Goal: Transaction & Acquisition: Purchase product/service

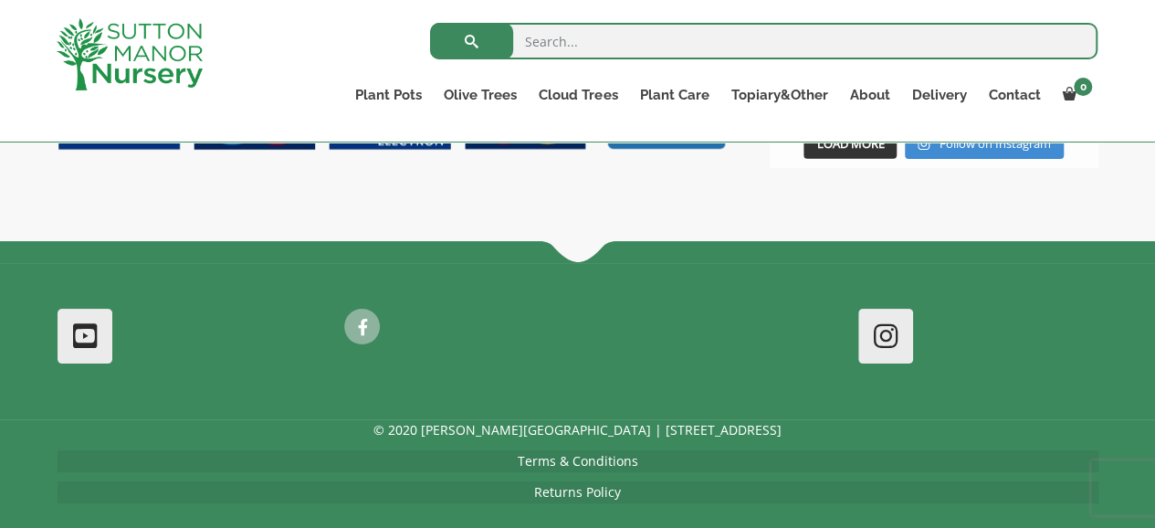
scroll to position [2469, 0]
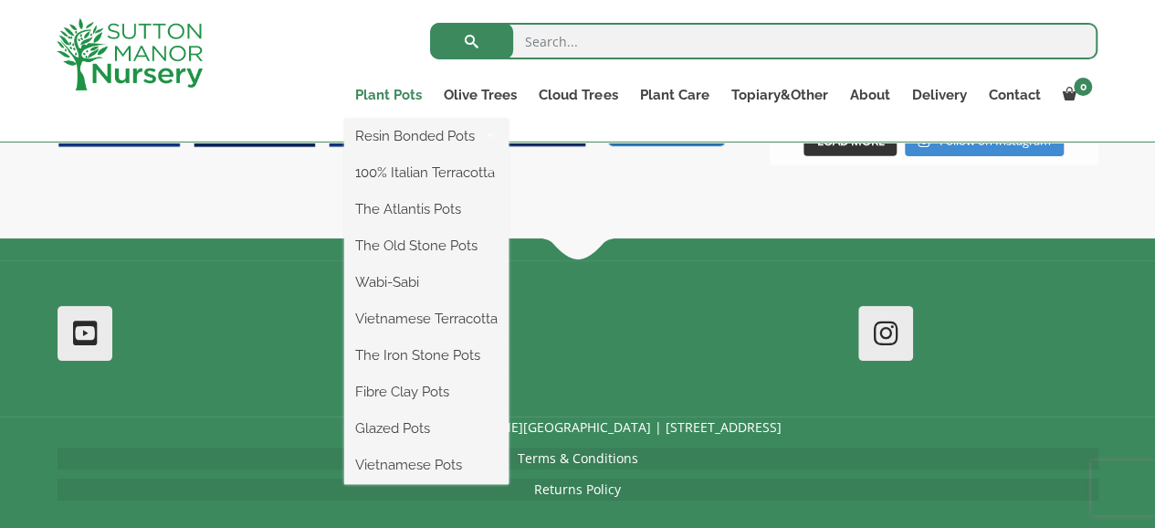
click at [391, 92] on link "Plant Pots" at bounding box center [388, 95] width 89 height 26
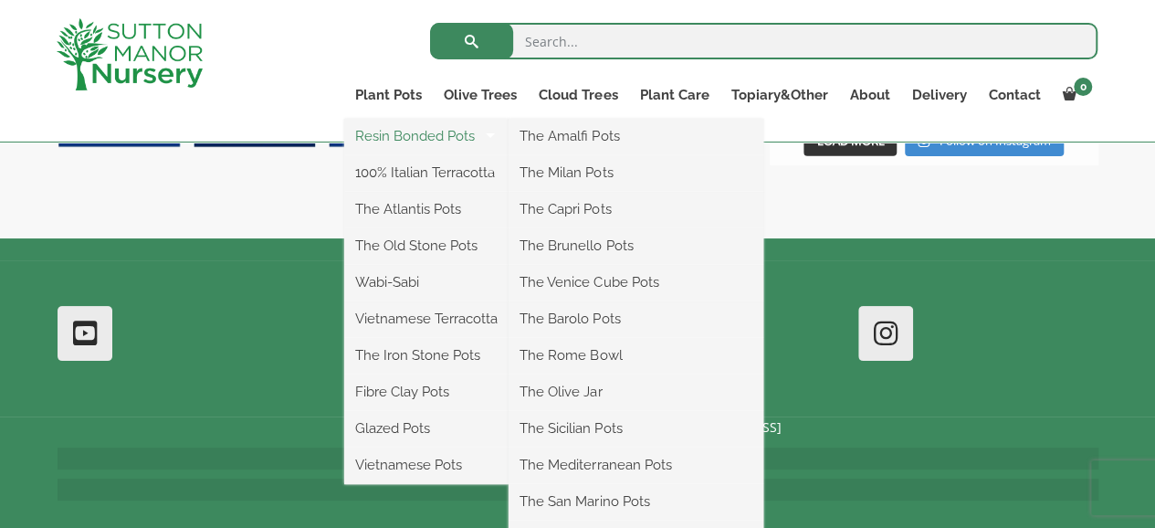
click at [400, 138] on link "Resin Bonded Pots" at bounding box center [426, 135] width 164 height 27
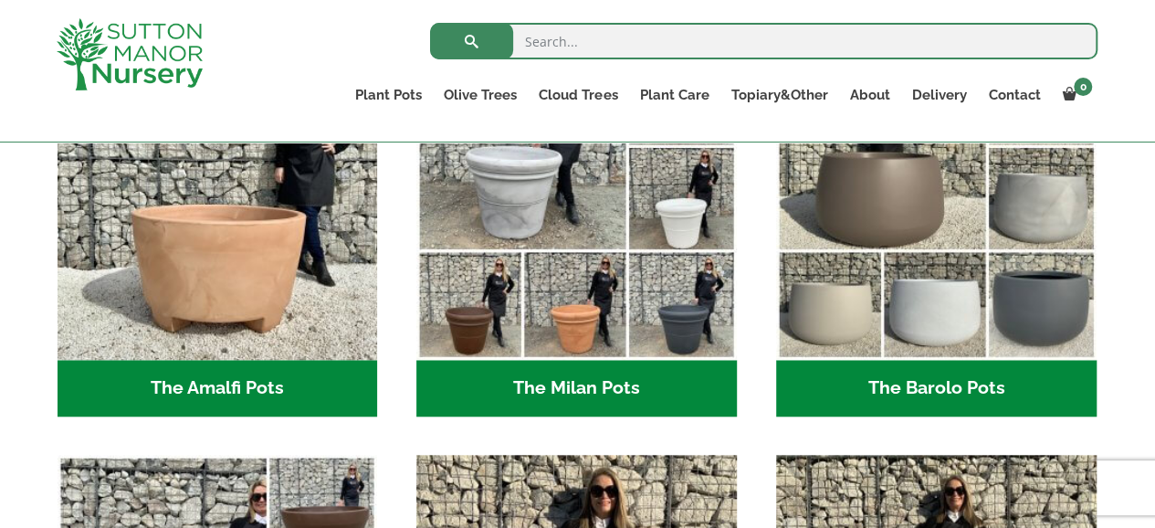
scroll to position [606, 0]
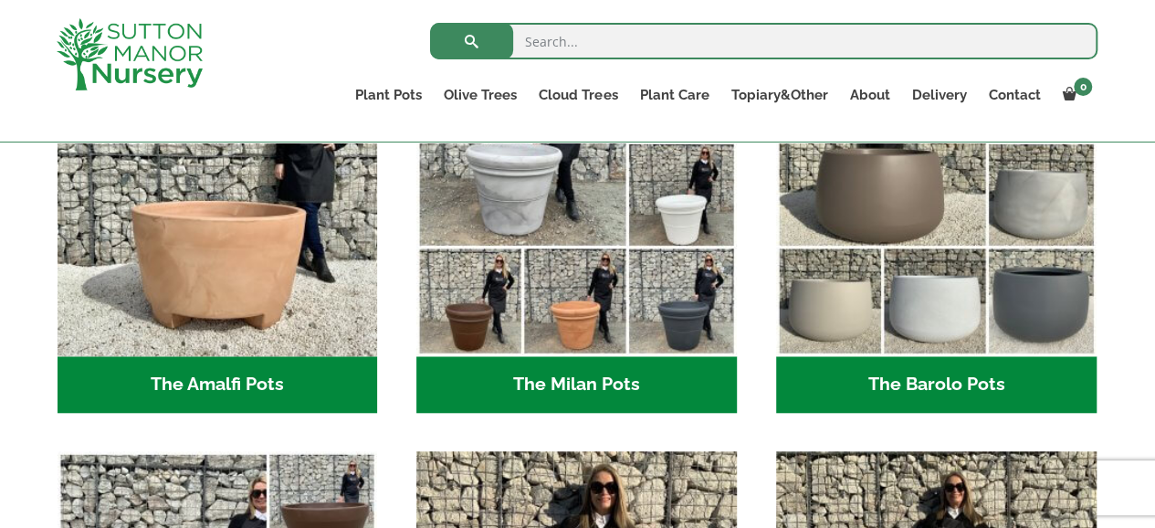
click at [932, 379] on h2 "The Barolo Pots (36)" at bounding box center [936, 384] width 321 height 57
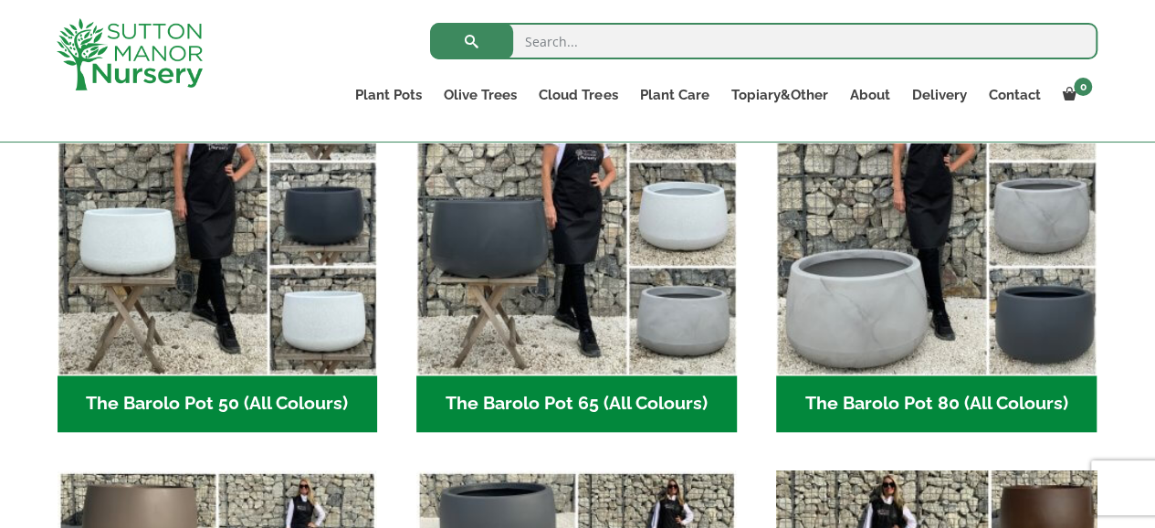
scroll to position [548, 0]
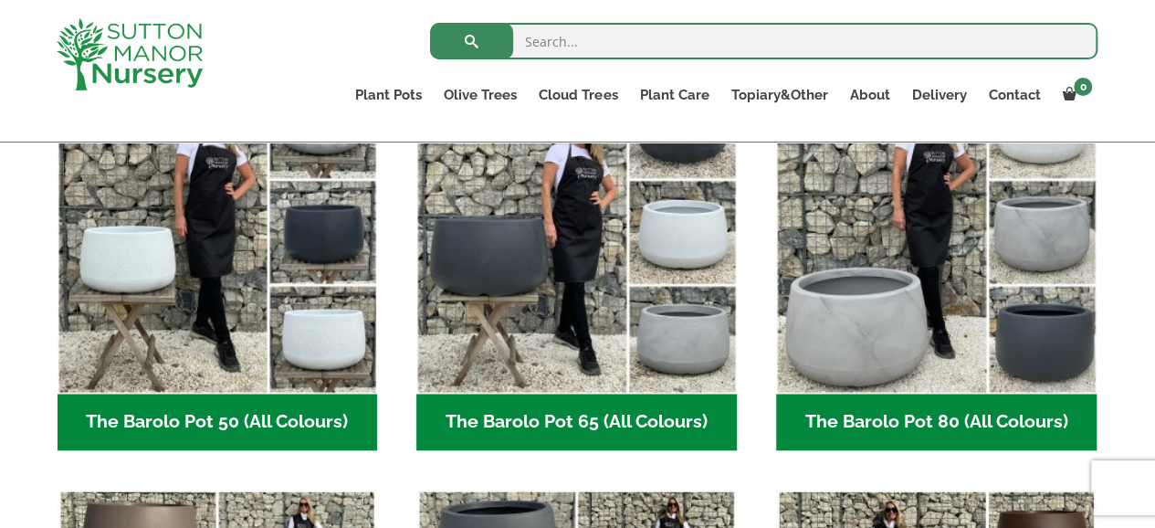
click at [886, 417] on h2 "The Barolo Pot 80 (All Colours) (6)" at bounding box center [936, 422] width 321 height 57
click at [513, 405] on h2 "The Barolo Pot 65 (All Colours) (6)" at bounding box center [576, 422] width 321 height 57
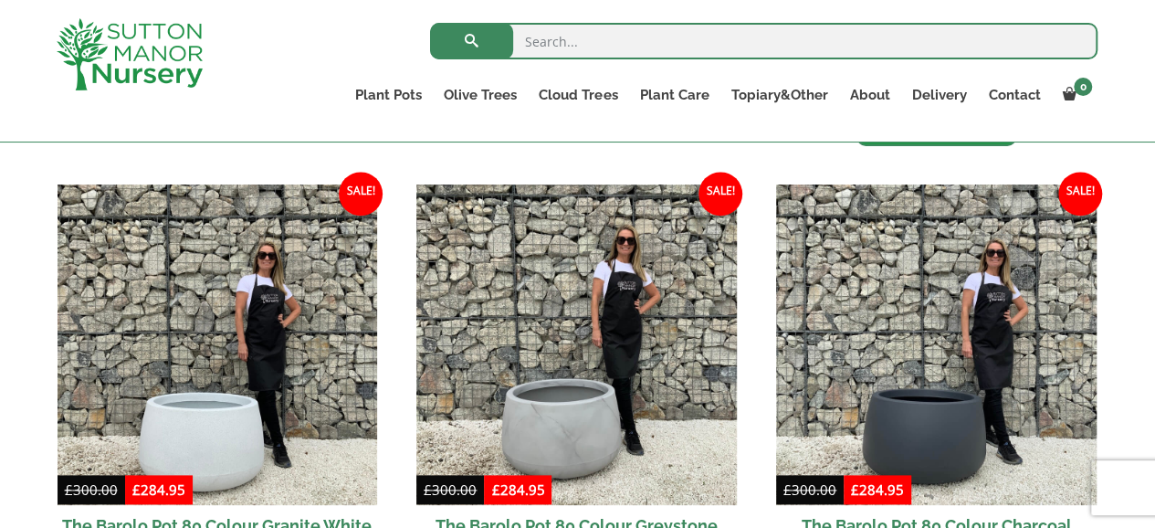
scroll to position [1005, 0]
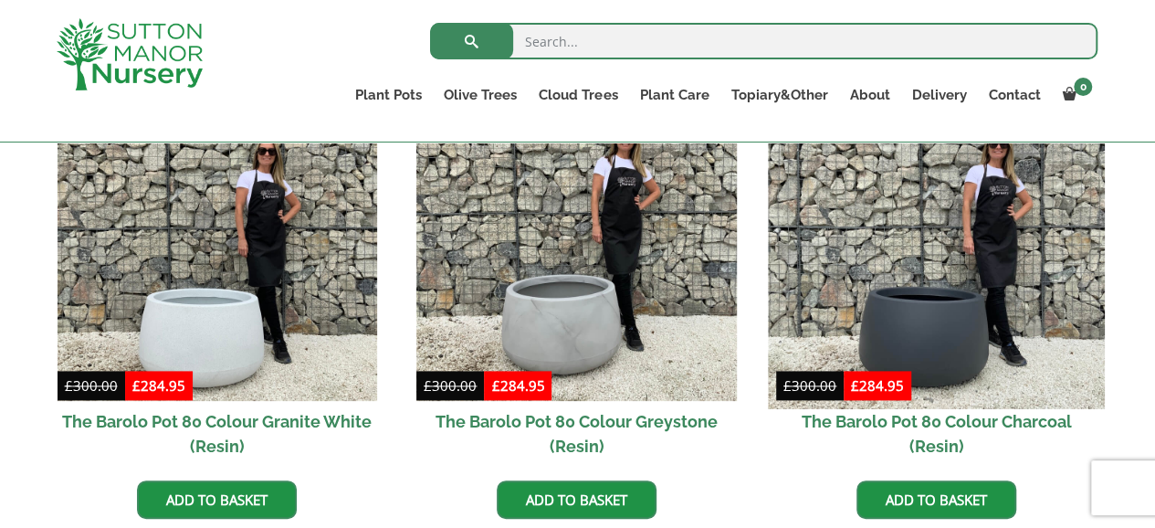
click at [922, 342] on img at bounding box center [936, 241] width 336 height 336
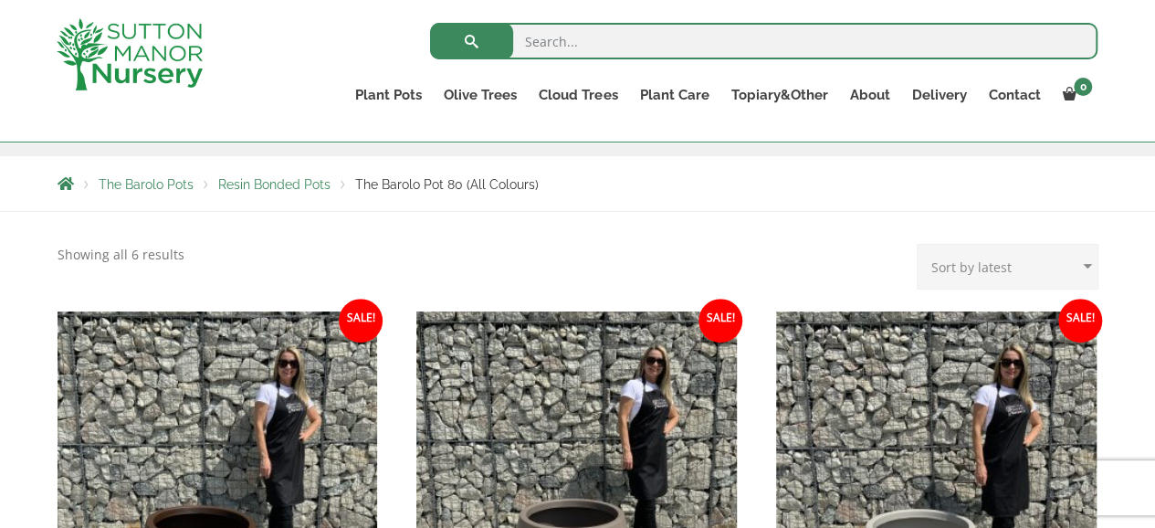
scroll to position [274, 0]
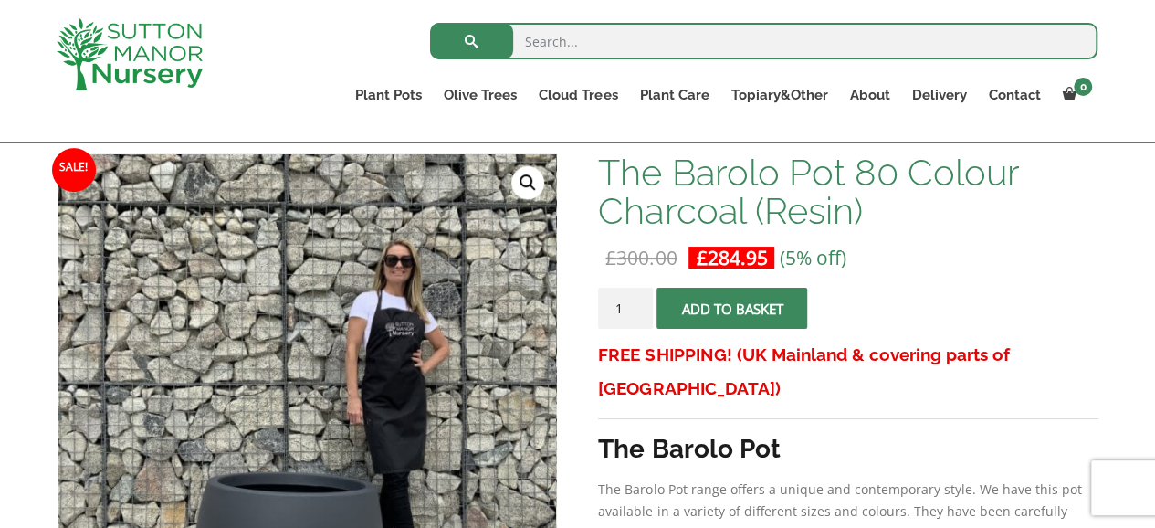
scroll to position [241, 0]
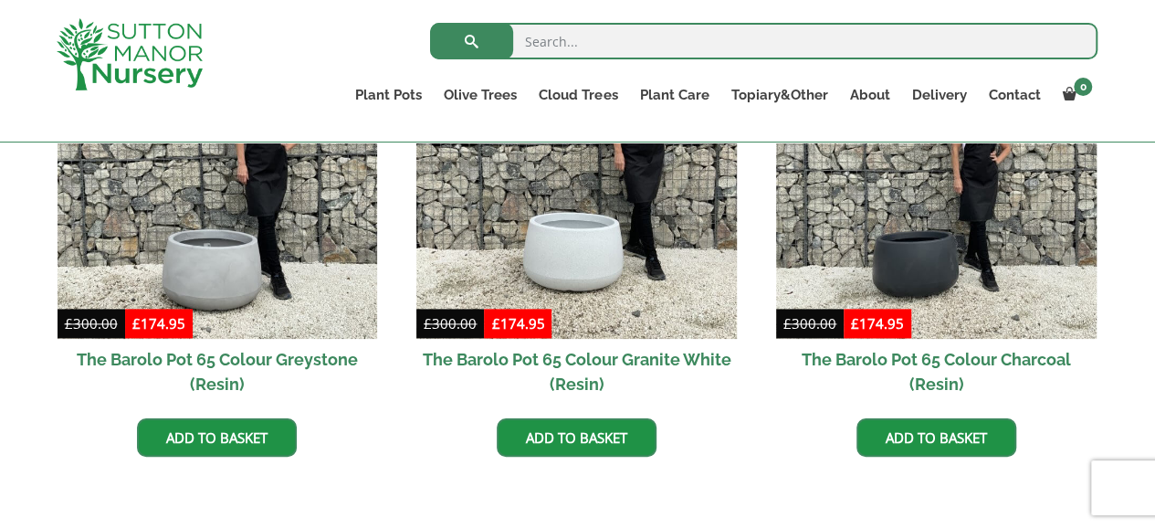
scroll to position [1096, 0]
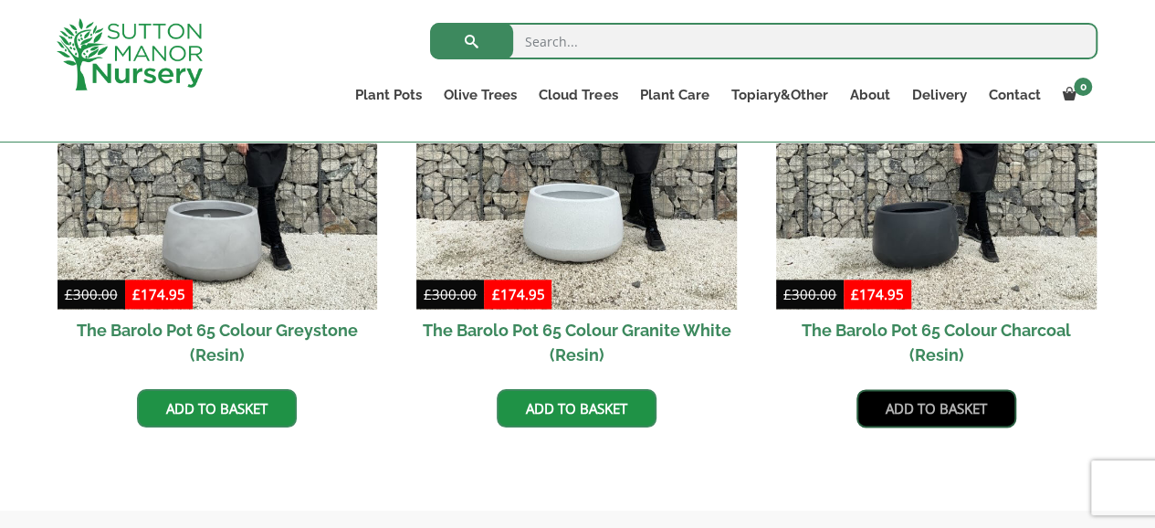
click at [977, 416] on link "Add to basket" at bounding box center [937, 408] width 160 height 38
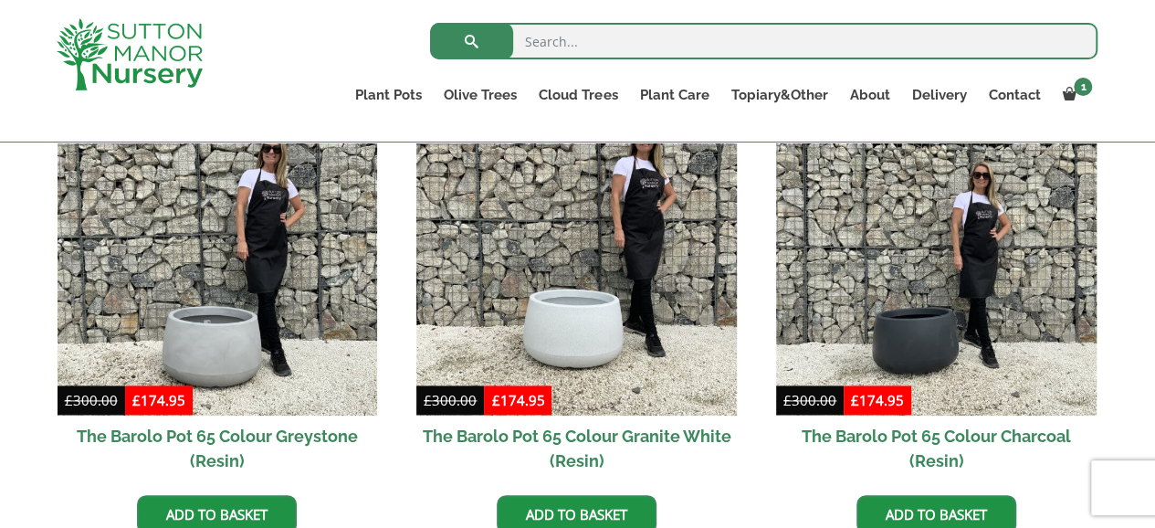
scroll to position [1162, 0]
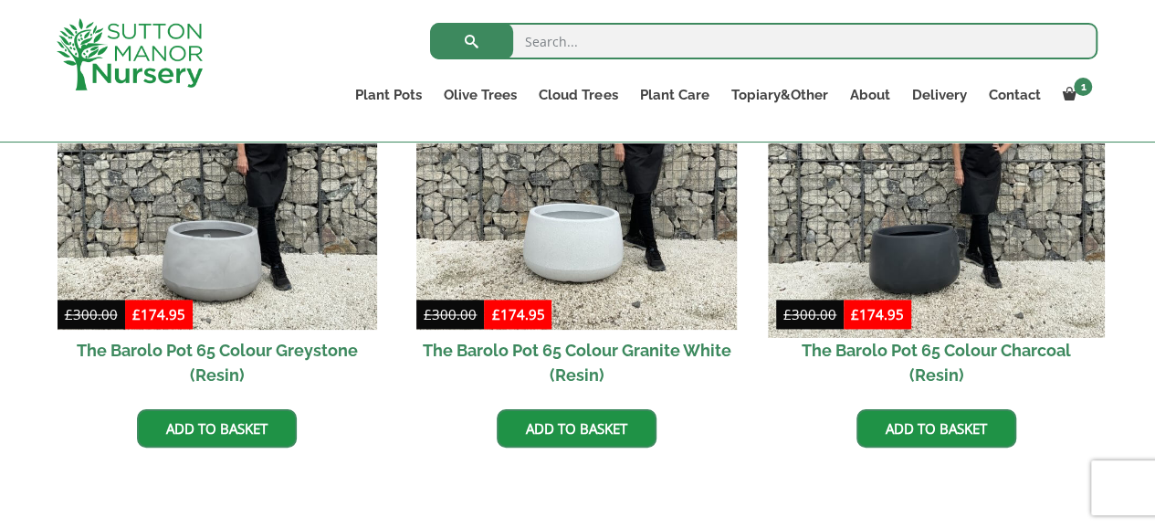
click at [946, 253] on img at bounding box center [936, 170] width 336 height 336
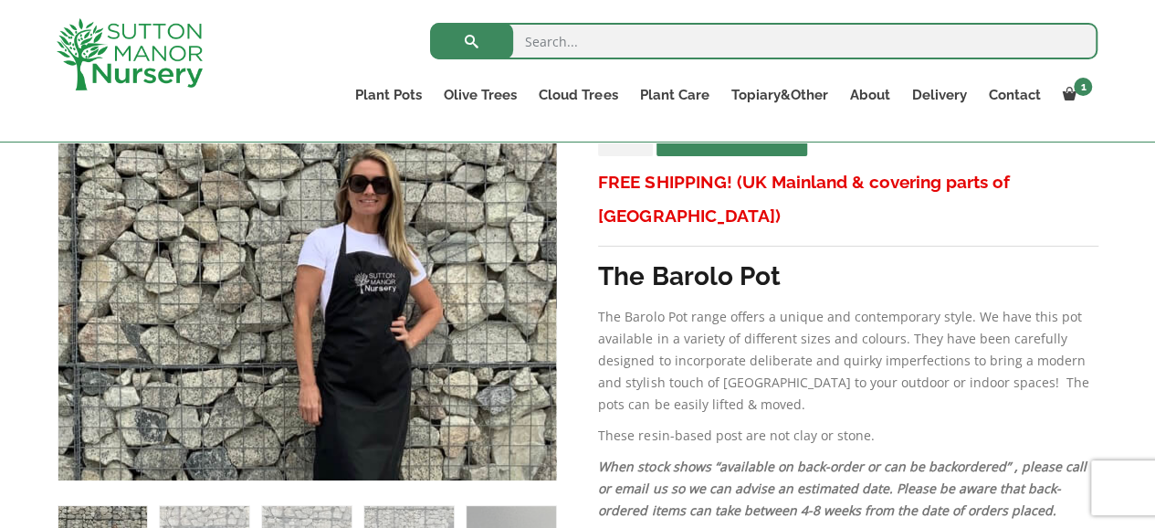
scroll to position [150, 0]
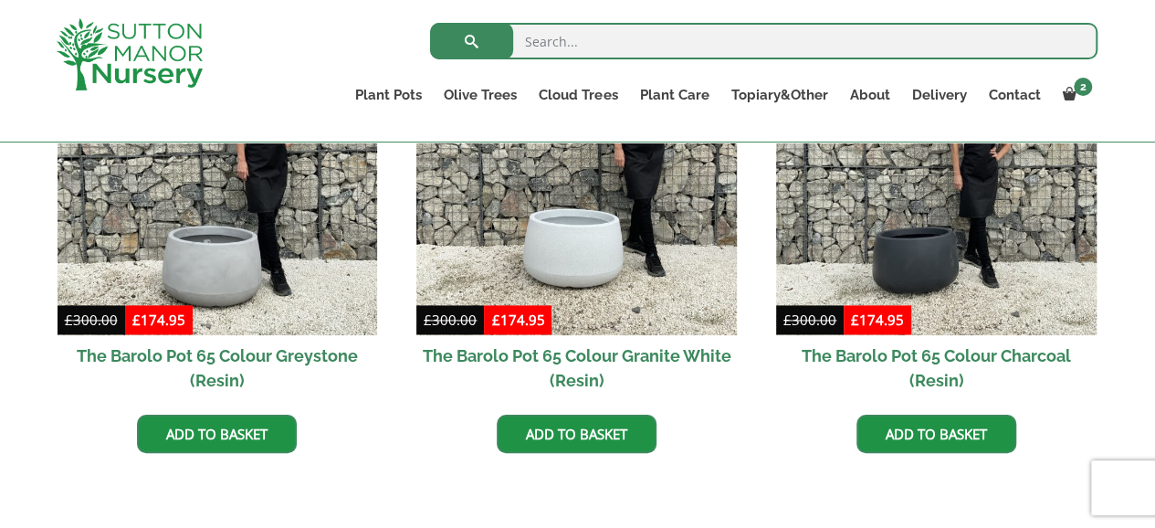
scroll to position [1143, 0]
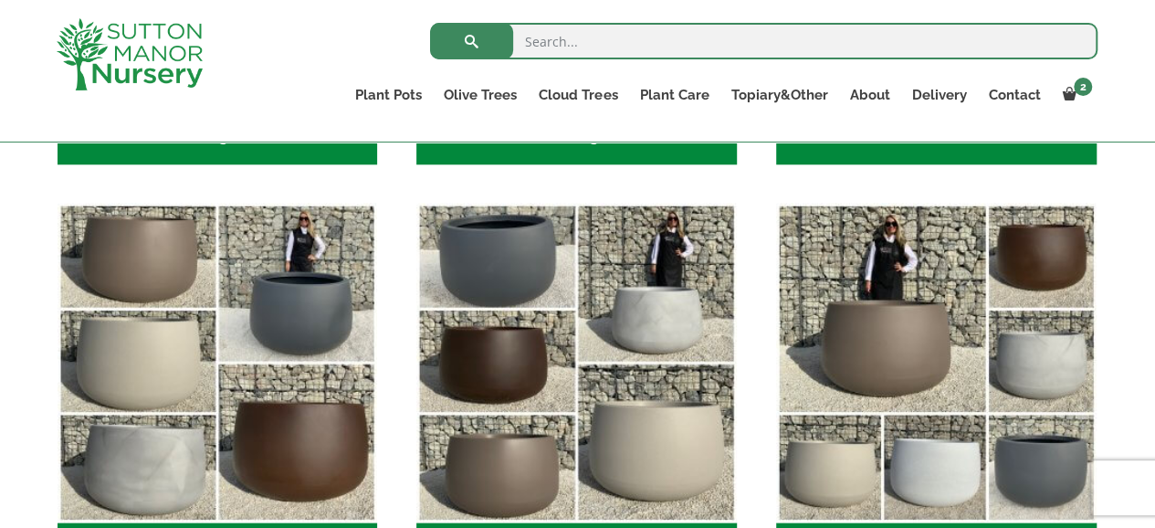
scroll to position [548, 0]
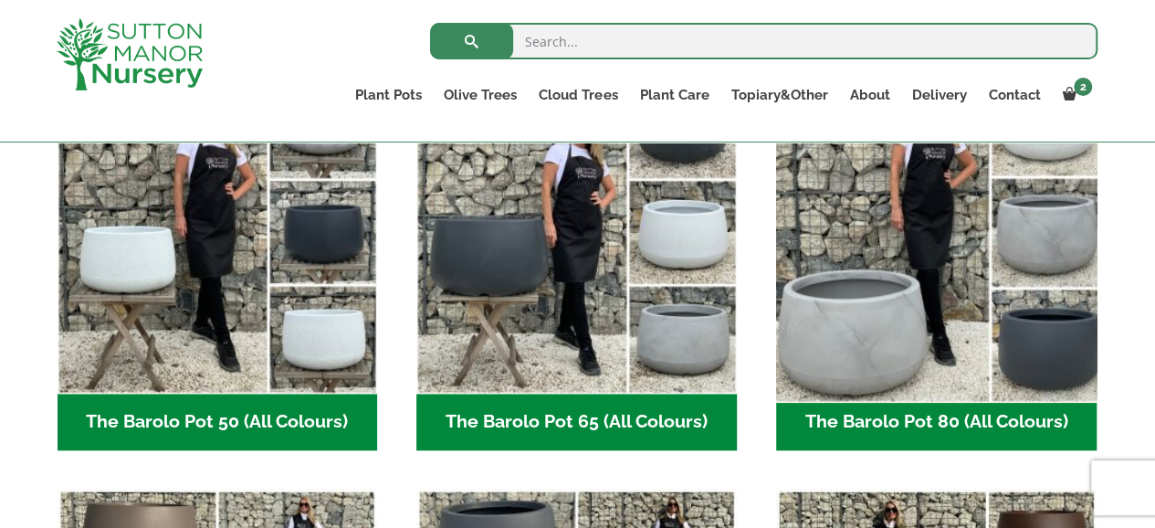
click at [869, 342] on img "Visit product category The Barolo Pot 80 (All Colours)" at bounding box center [936, 234] width 336 height 336
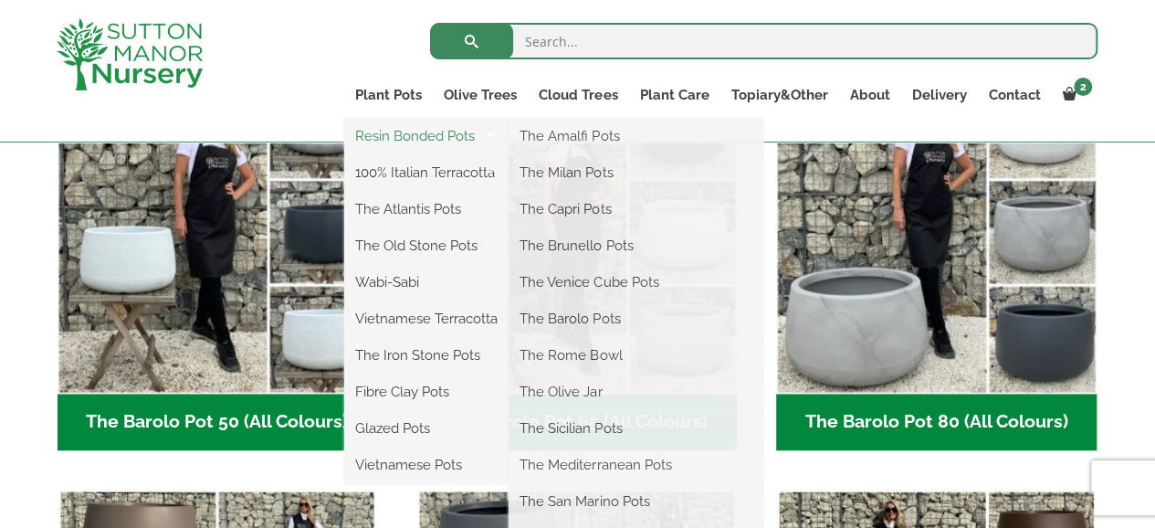
click at [402, 138] on link "Resin Bonded Pots" at bounding box center [426, 135] width 164 height 27
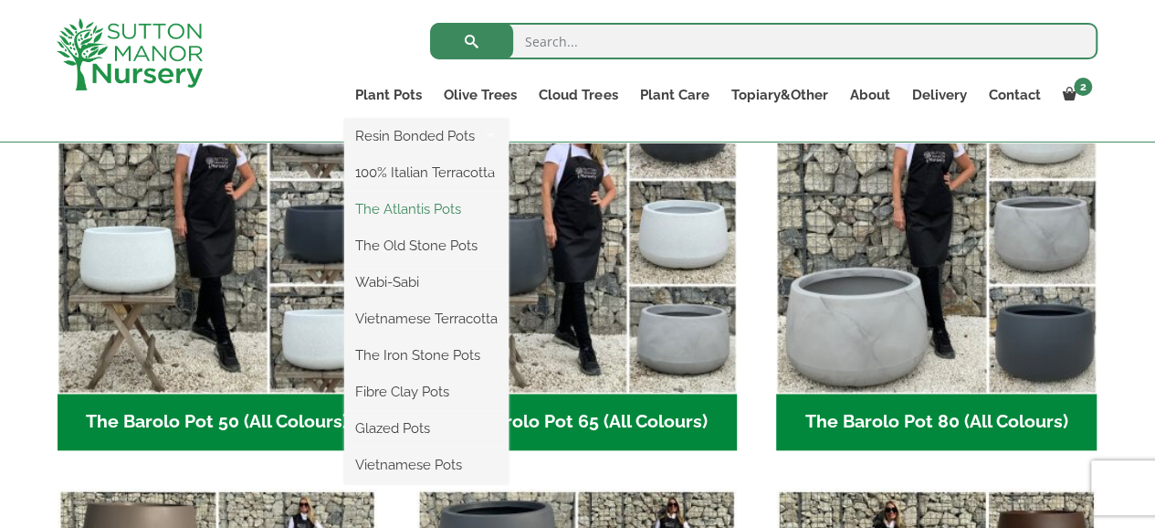
click at [375, 208] on link "The Atlantis Pots" at bounding box center [426, 208] width 164 height 27
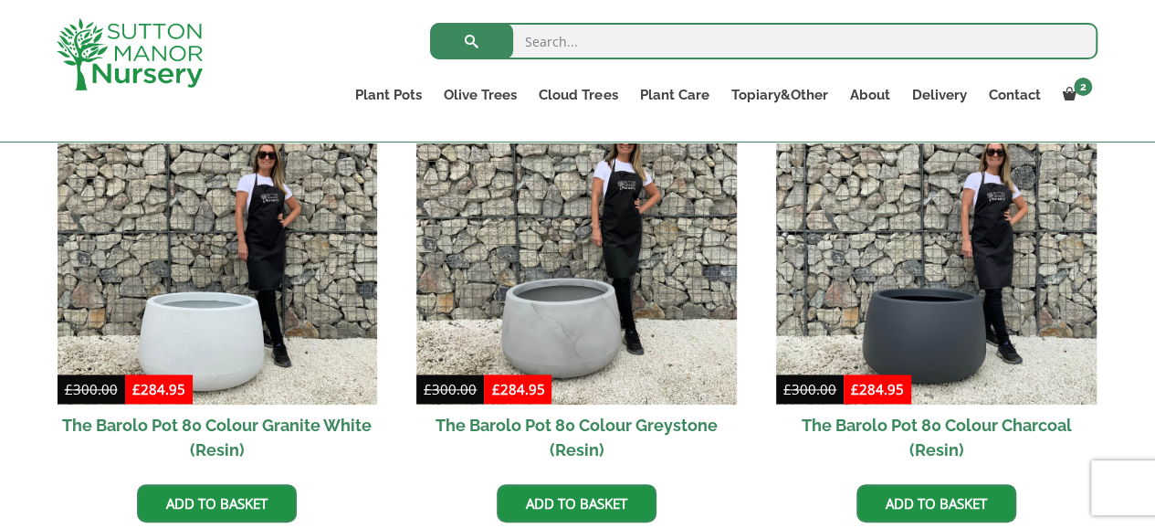
scroll to position [1005, 0]
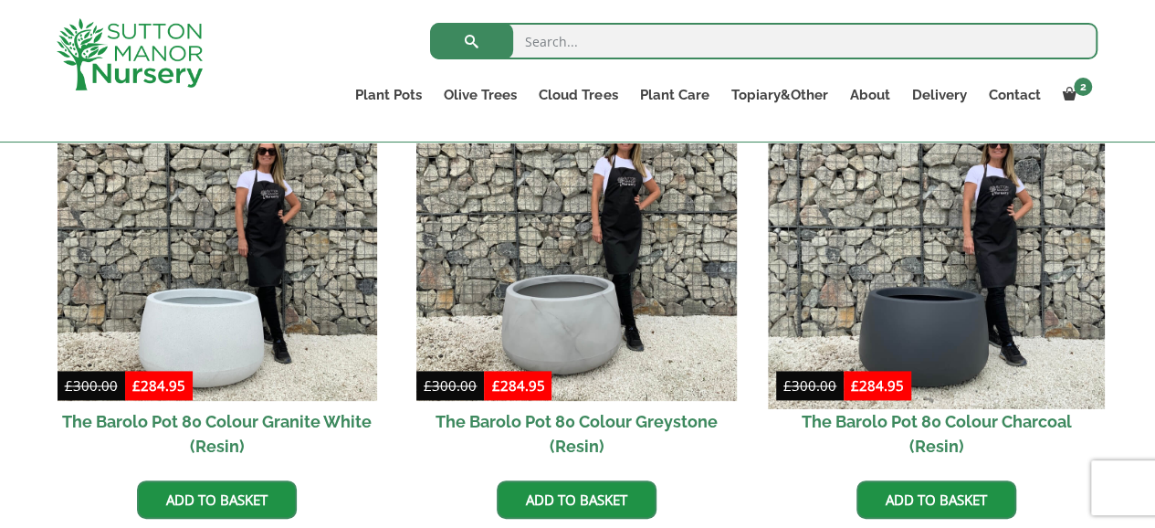
click at [890, 344] on img at bounding box center [936, 241] width 336 height 336
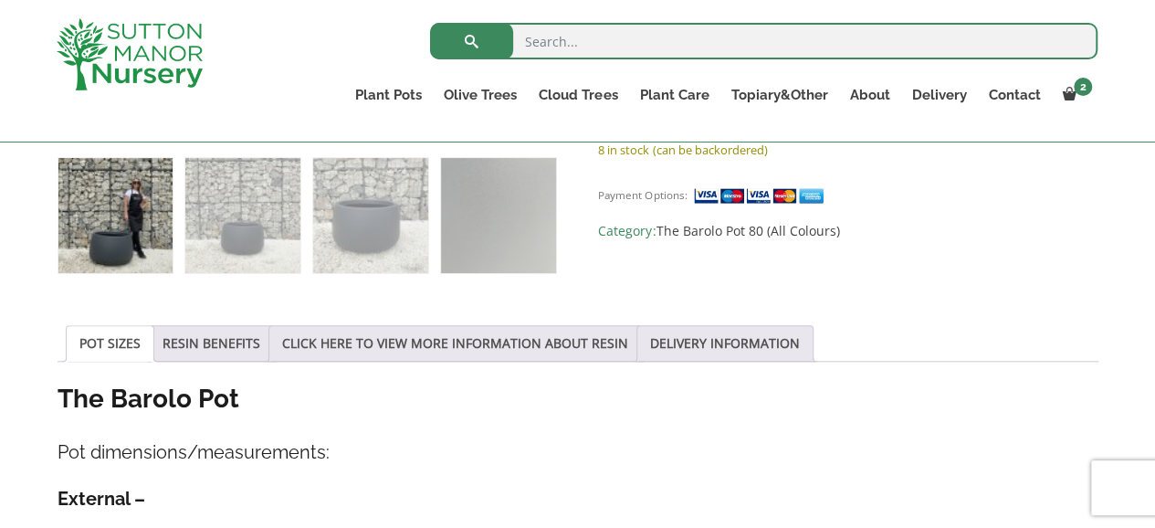
scroll to position [731, 0]
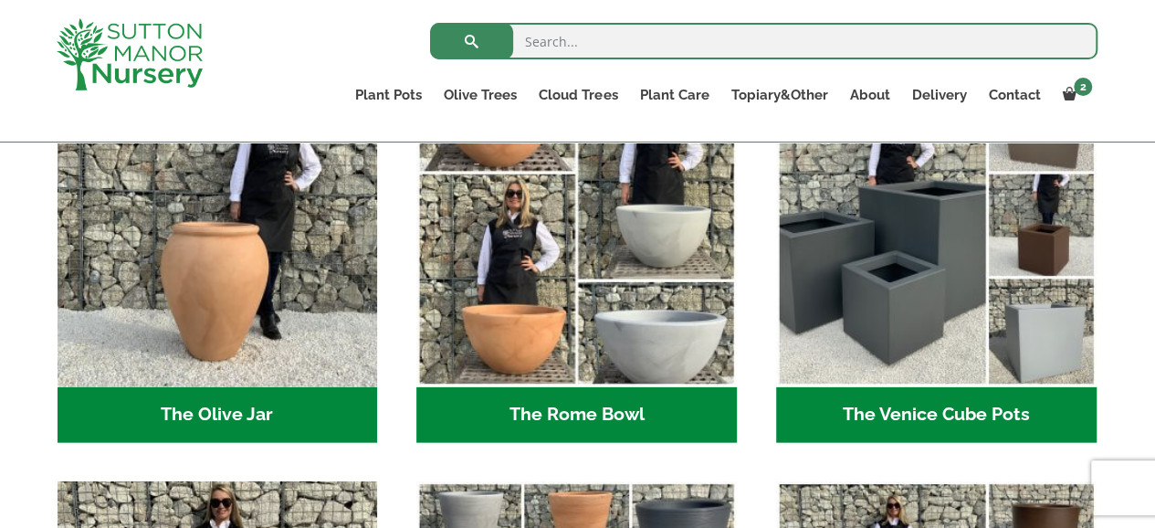
scroll to position [1827, 0]
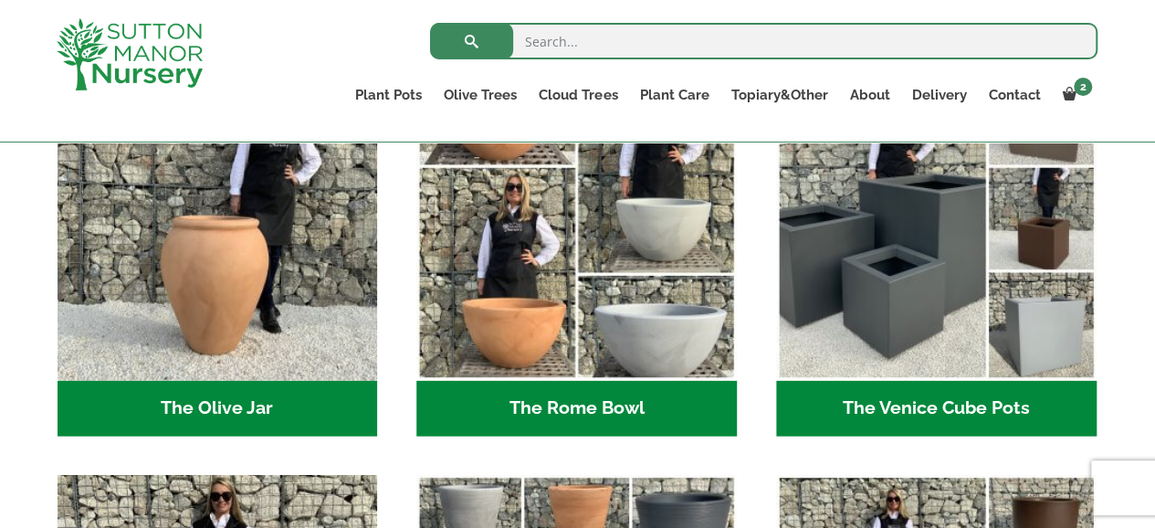
click at [590, 406] on h2 "The Rome Bowl (3)" at bounding box center [576, 409] width 321 height 57
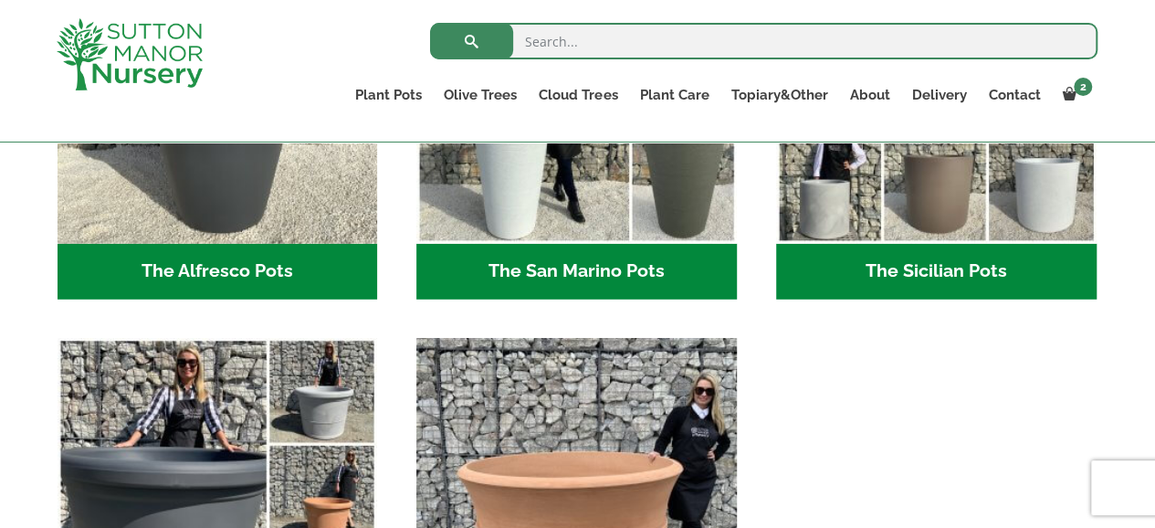
scroll to position [2557, 0]
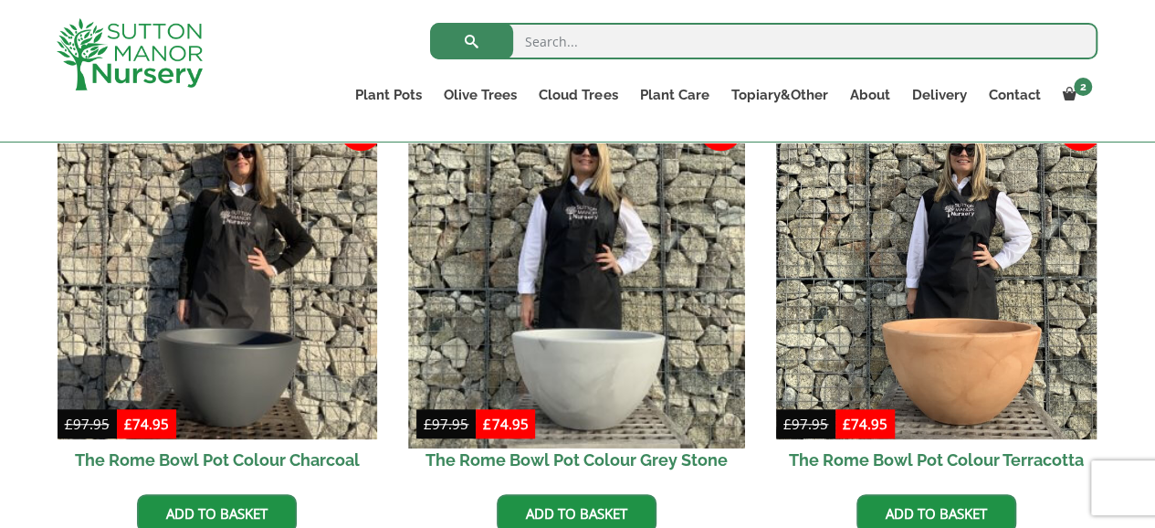
scroll to position [548, 0]
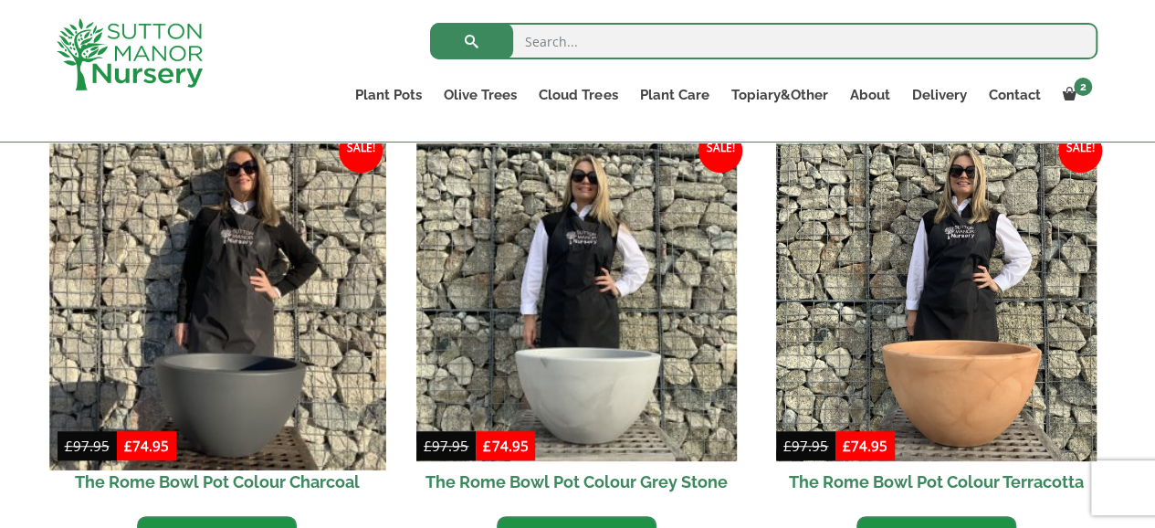
click at [205, 410] on img at bounding box center [217, 301] width 336 height 336
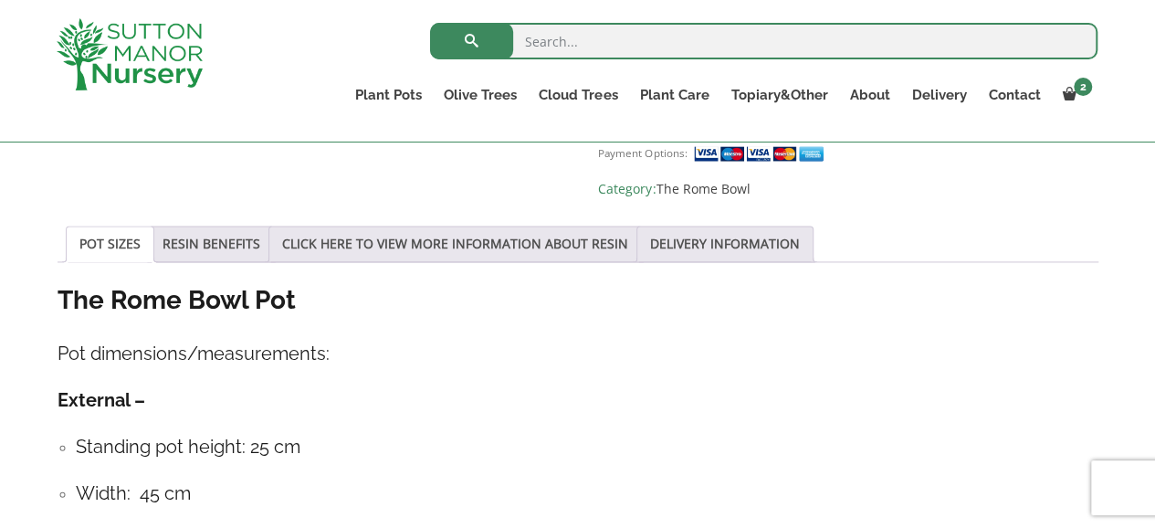
scroll to position [1279, 0]
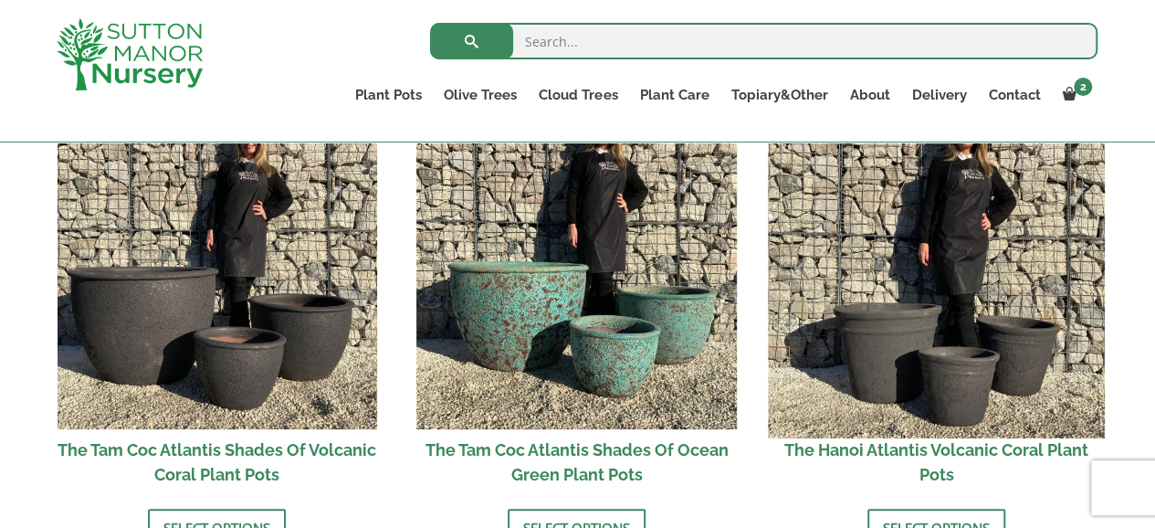
scroll to position [1644, 0]
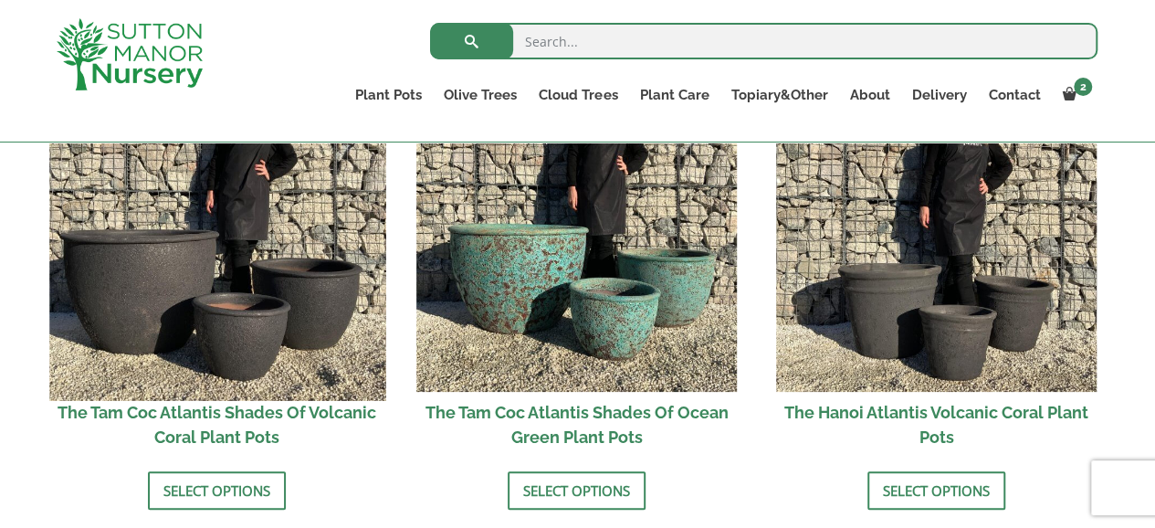
click at [153, 311] on img at bounding box center [217, 232] width 336 height 336
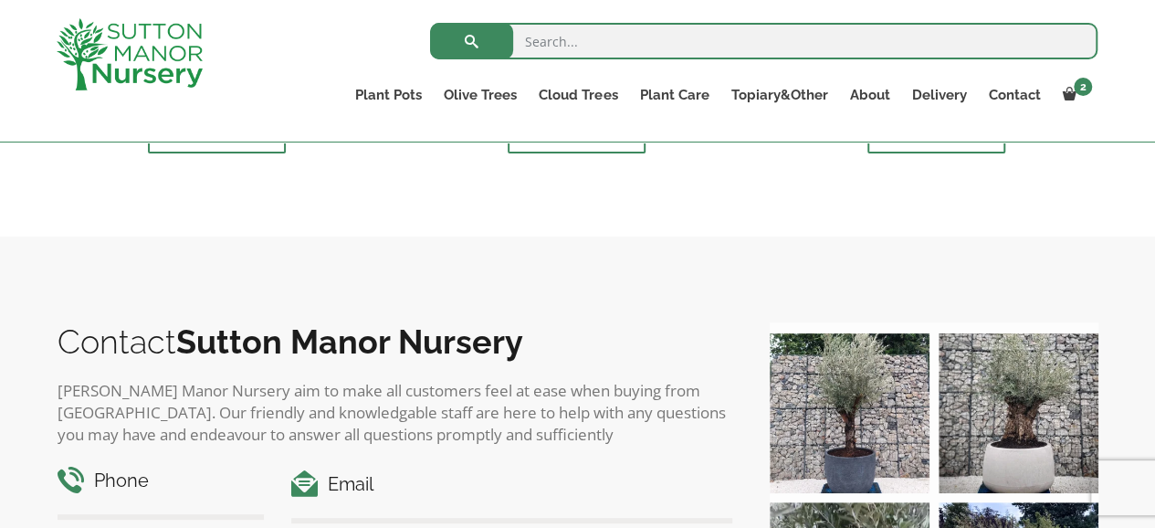
scroll to position [2009, 0]
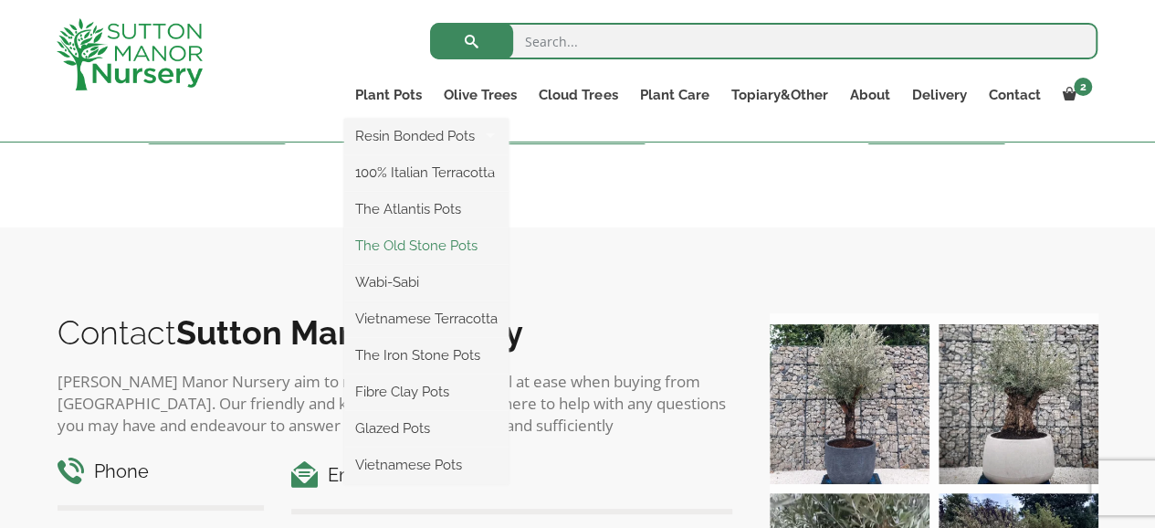
click at [398, 242] on link "The Old Stone Pots" at bounding box center [426, 245] width 164 height 27
click at [406, 281] on link "Wabi-Sabi" at bounding box center [426, 282] width 164 height 27
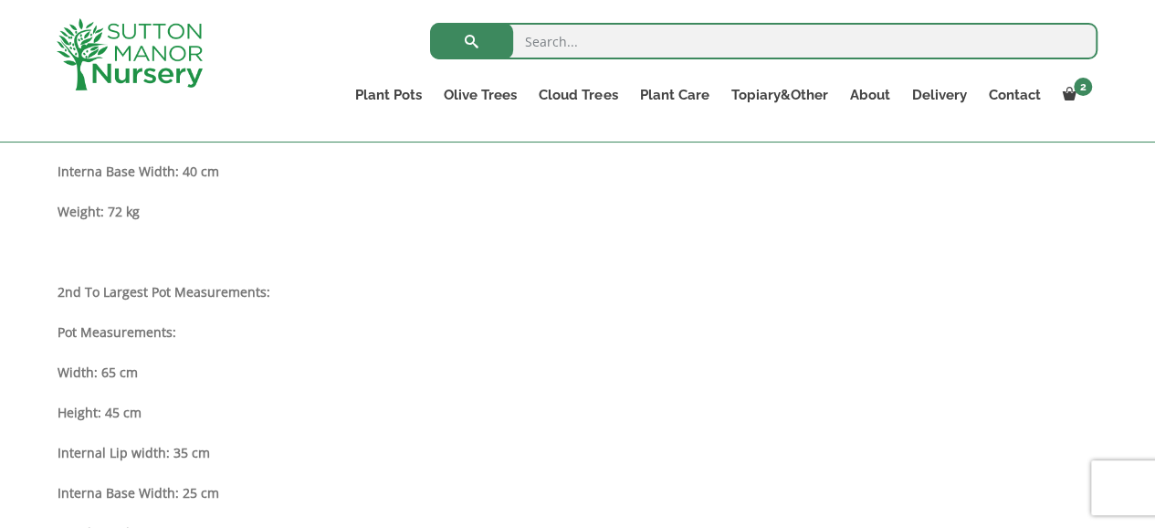
scroll to position [548, 0]
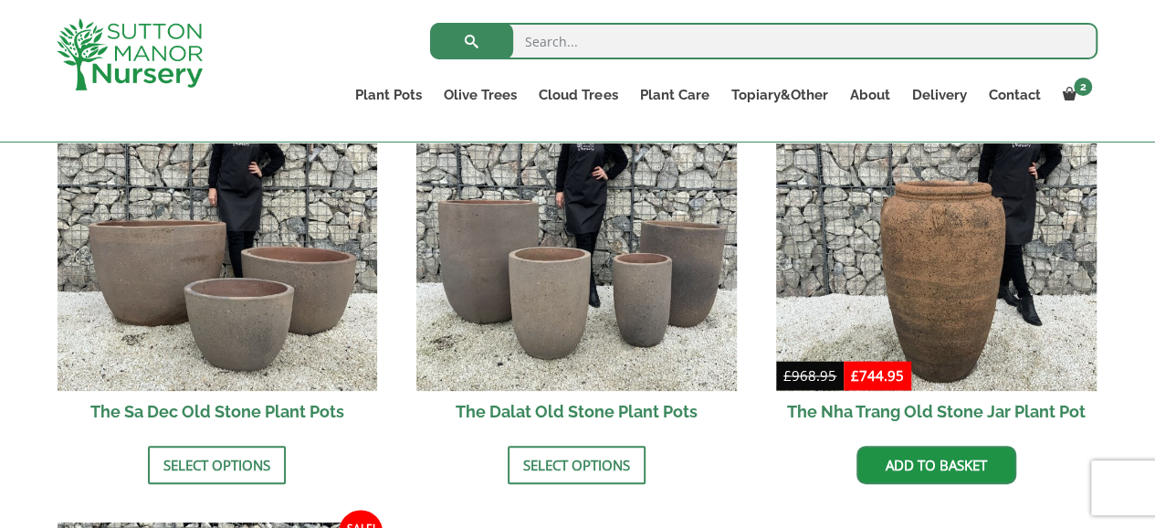
scroll to position [1187, 0]
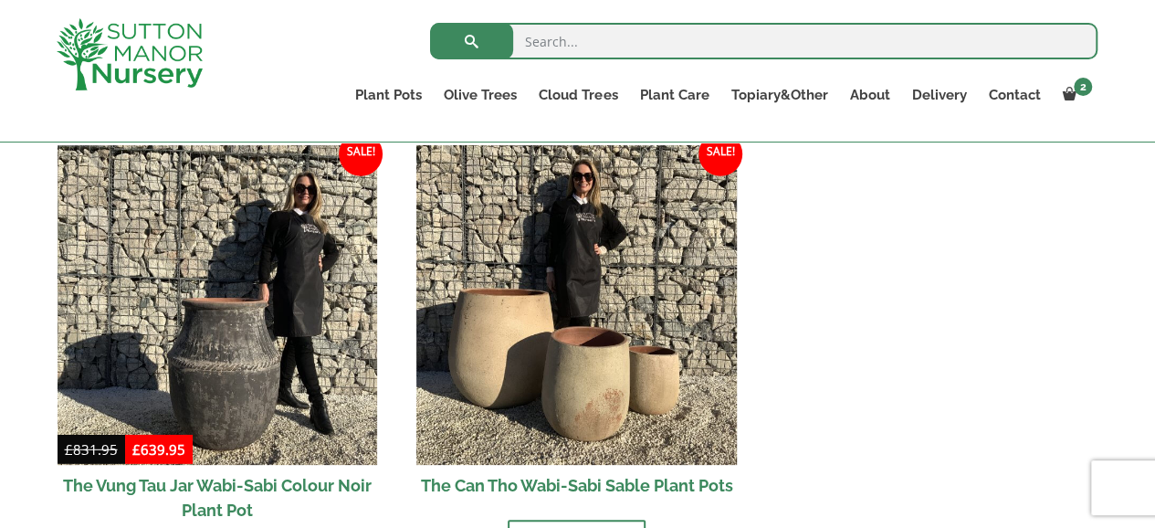
scroll to position [2375, 0]
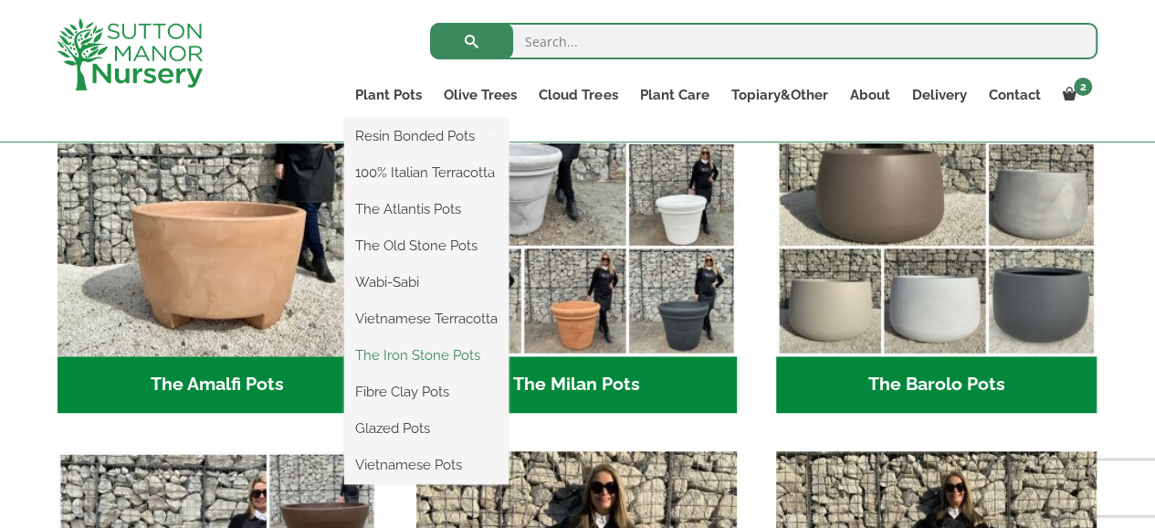
click at [400, 352] on link "The Iron Stone Pots" at bounding box center [426, 355] width 164 height 27
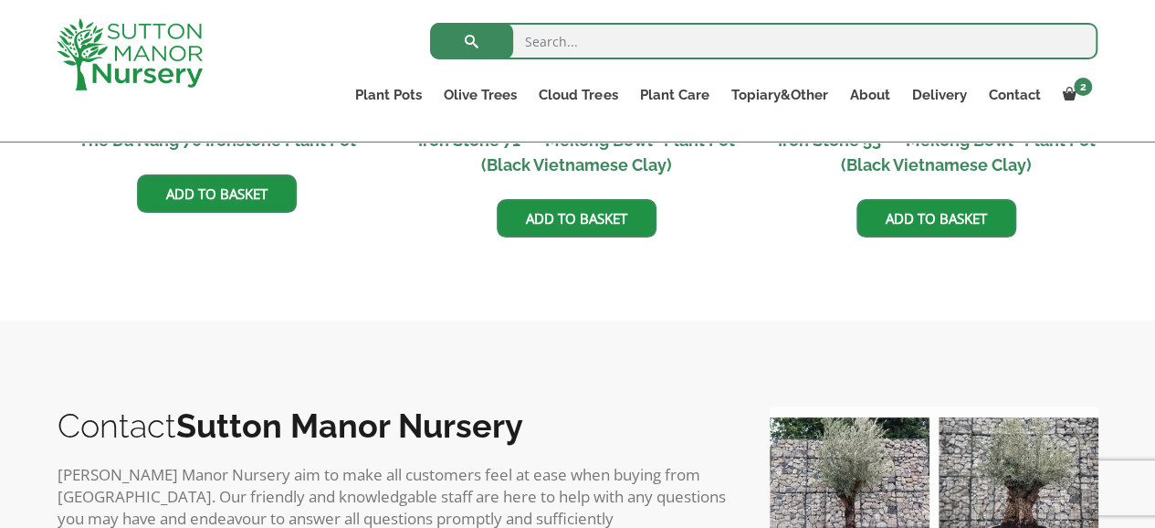
scroll to position [1553, 0]
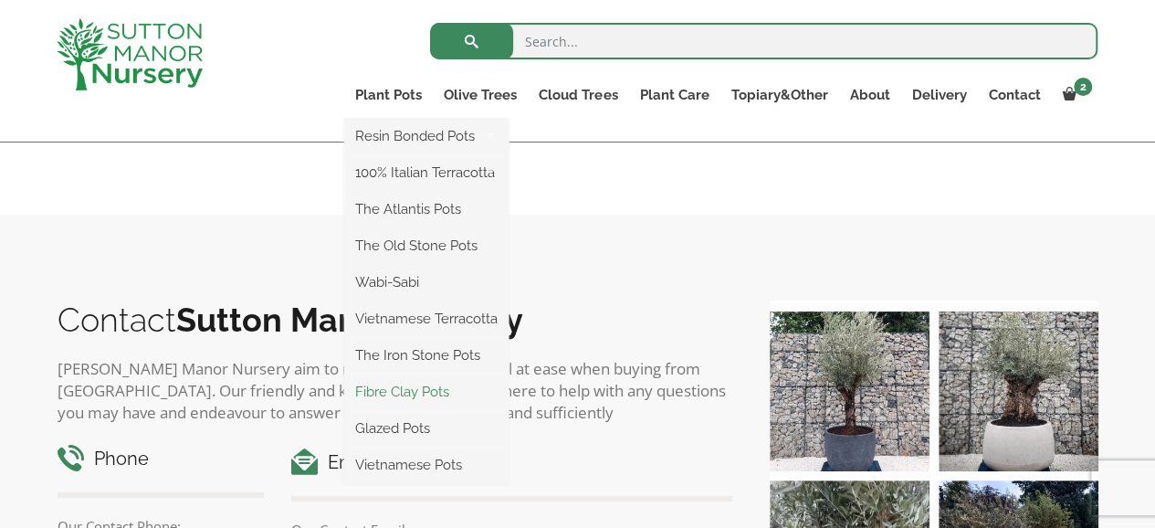
click at [429, 390] on link "Fibre Clay Pots" at bounding box center [426, 391] width 164 height 27
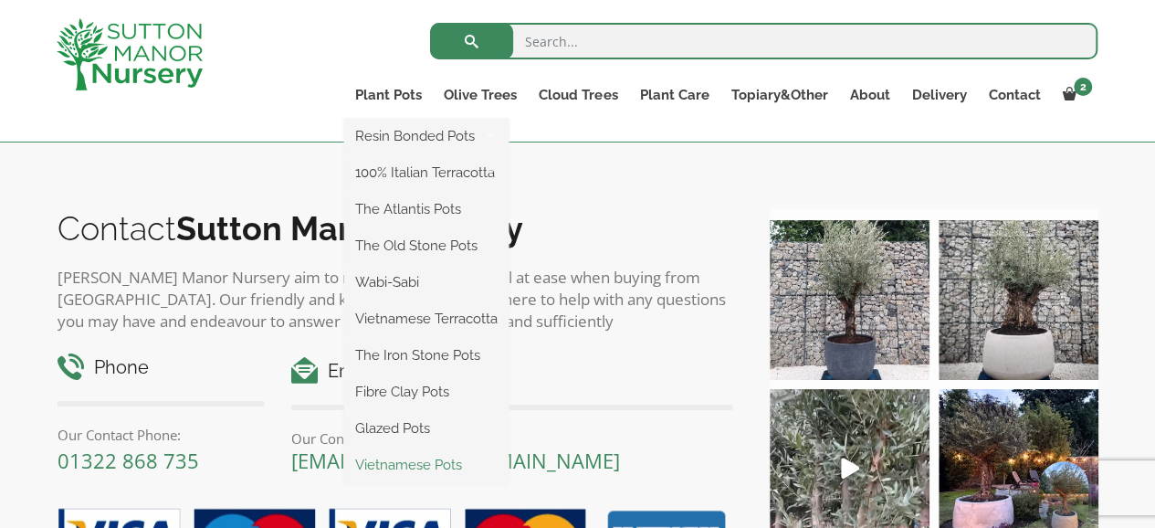
click at [404, 461] on link "Vietnamese Pots" at bounding box center [426, 464] width 164 height 27
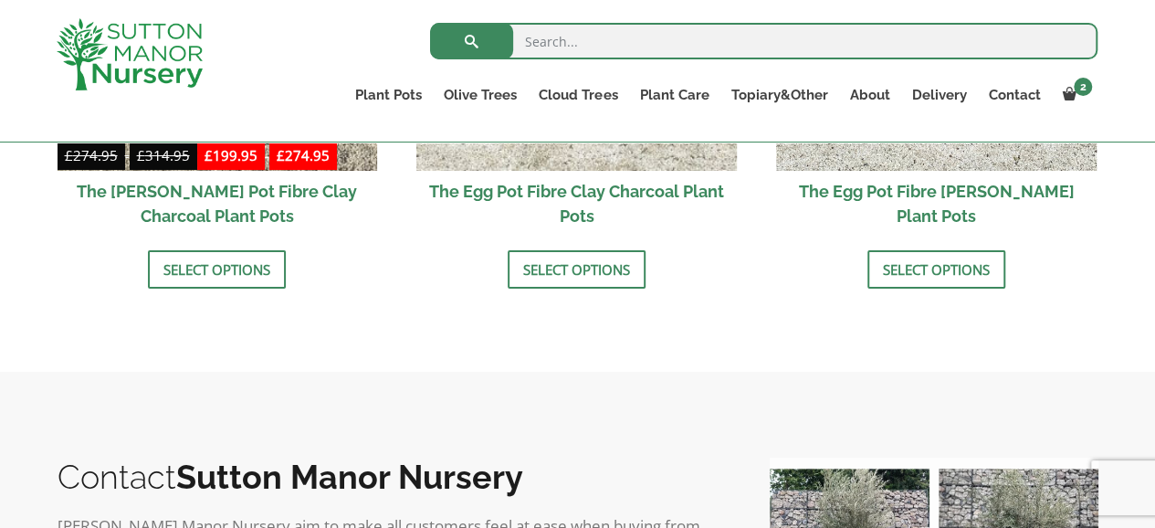
scroll to position [731, 0]
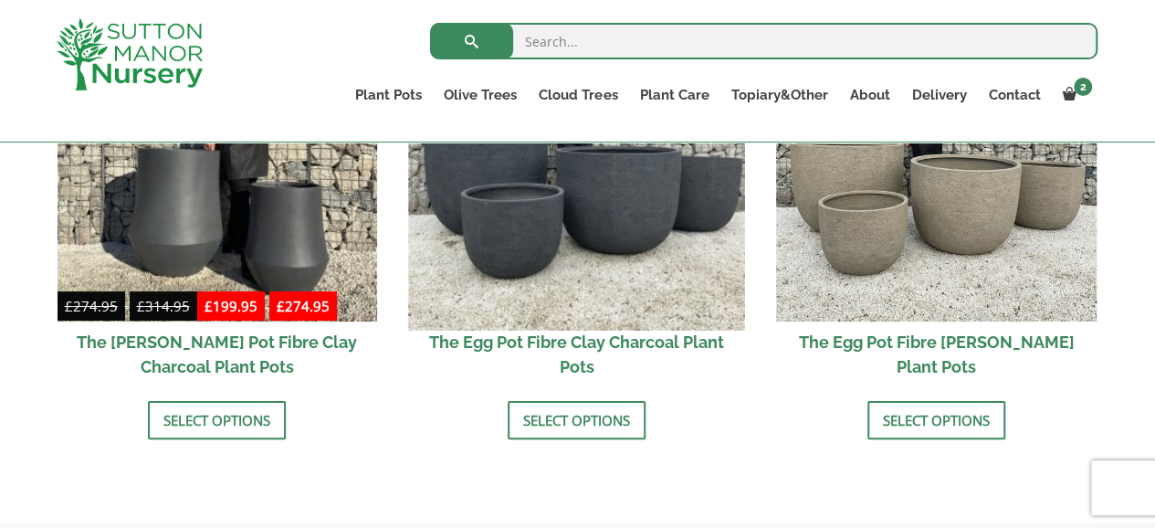
click at [616, 218] on img at bounding box center [577, 162] width 336 height 336
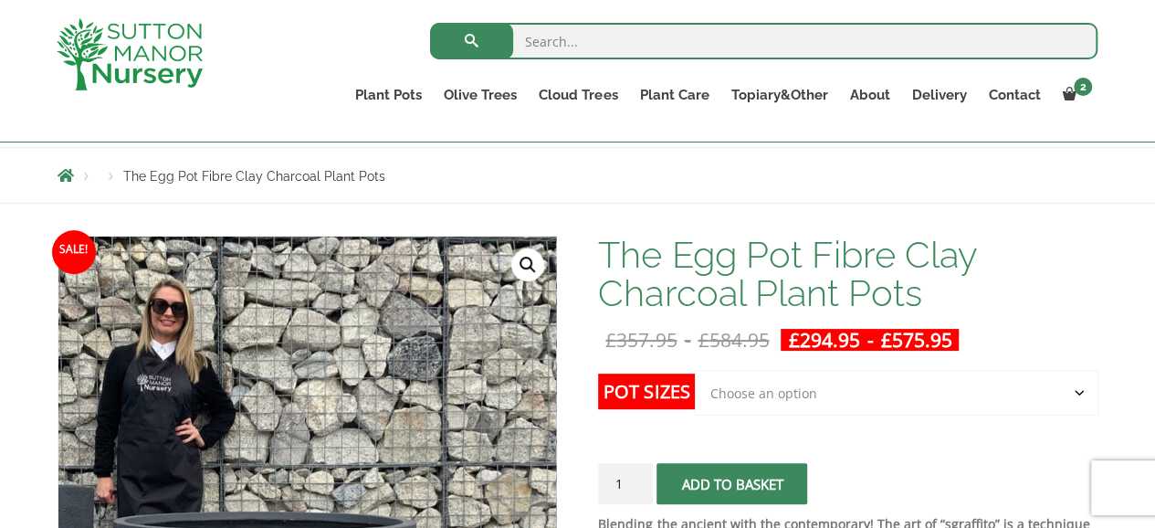
scroll to position [365, 0]
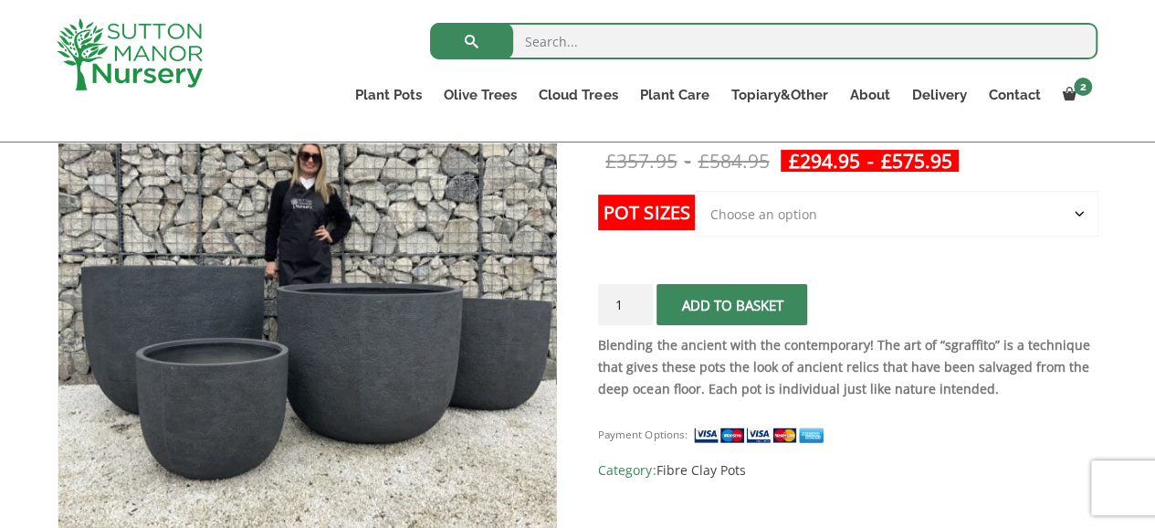
click at [835, 201] on select "Choose an option Click here to buy the 5th To Largest Pot In The Picture Click …" at bounding box center [896, 214] width 403 height 46
click at [695, 191] on select "Choose an option Click here to buy the 5th To Largest Pot In The Picture Click …" at bounding box center [896, 214] width 403 height 46
select select "Click here to buy the 3rd To Largest Pot In The Picture"
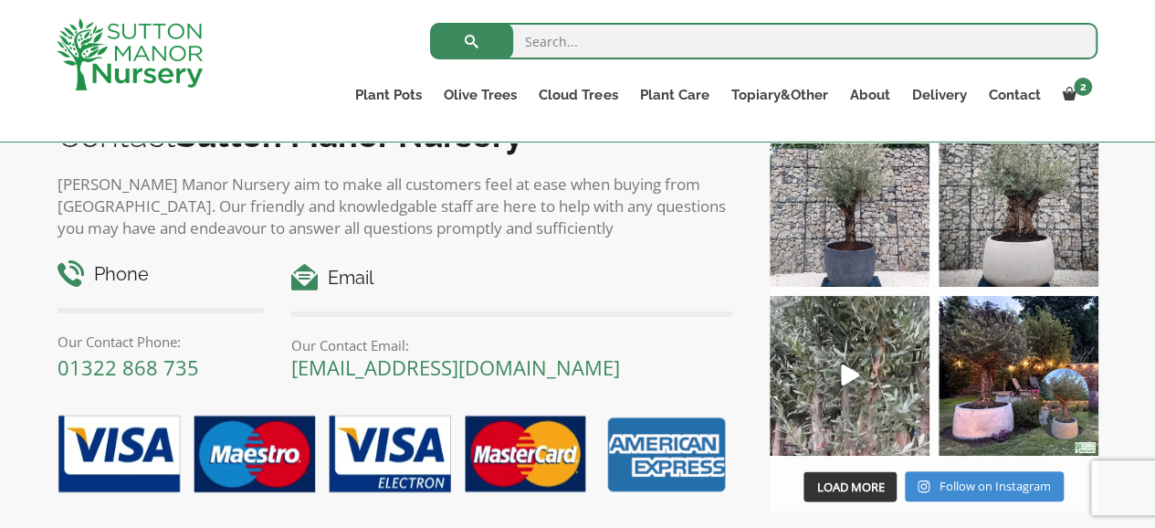
scroll to position [1553, 0]
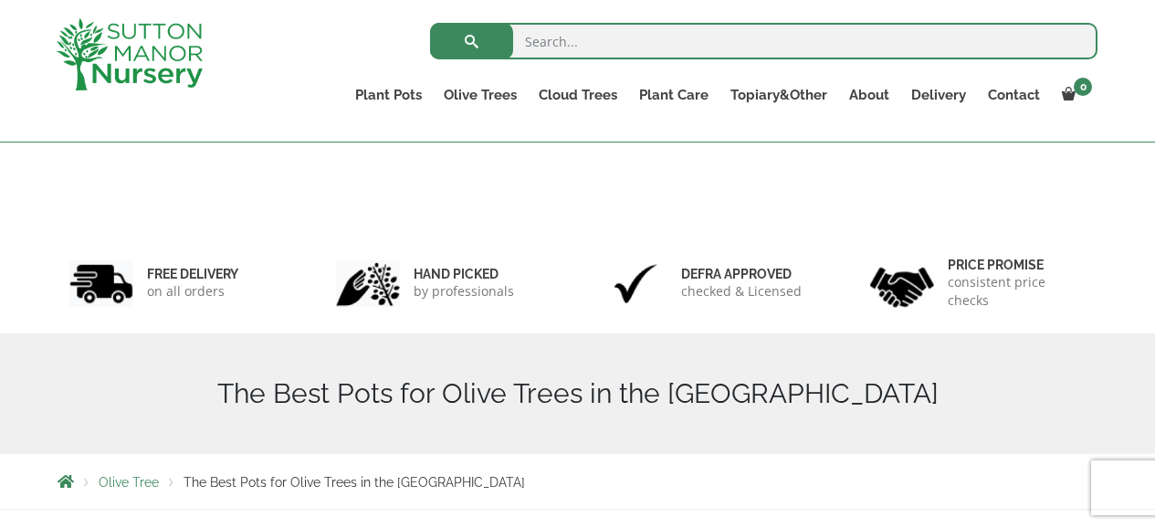
scroll to position [2210, 0]
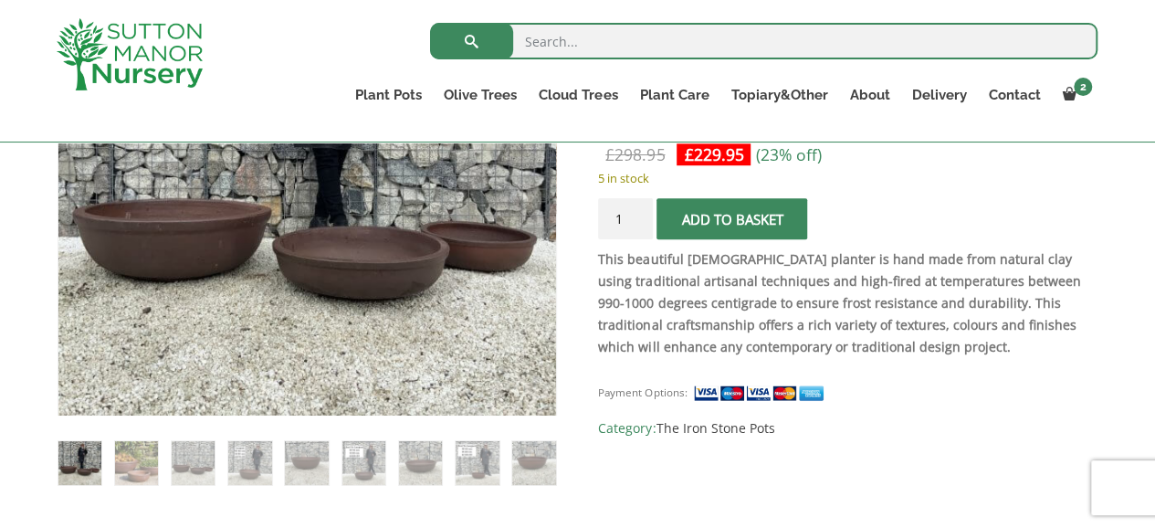
scroll to position [457, 0]
